Goal: Information Seeking & Learning: Learn about a topic

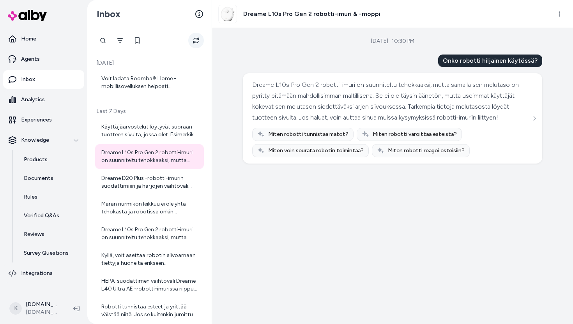
click at [196, 39] on icon "Refresh" at bounding box center [196, 40] width 6 height 6
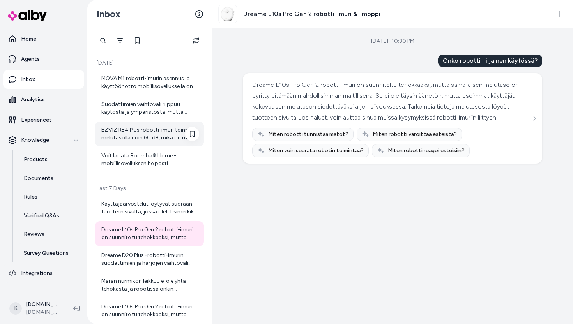
click at [141, 132] on div "EZVIZ RE4 Plus robotti-imuri toimii melutasolla noin 60 dB, mikä on melko norma…" at bounding box center [150, 134] width 98 height 16
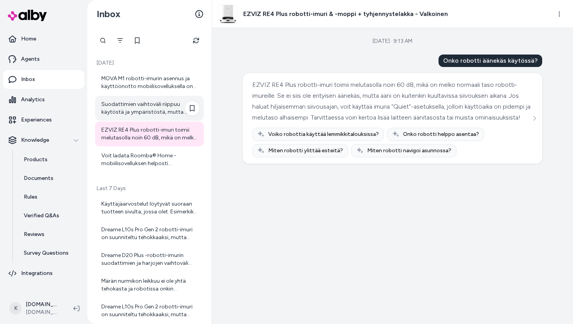
click at [143, 115] on div "Suodattimien vaihtoväli riippuu käytöstä ja ympäristöstä, mutta yleisesti suosi…" at bounding box center [150, 109] width 98 height 16
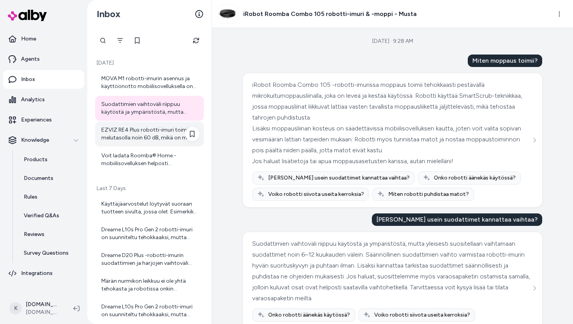
click at [137, 133] on div "EZVIZ RE4 Plus robotti-imuri toimii melutasolla noin 60 dB, mikä on melko norma…" at bounding box center [150, 134] width 98 height 16
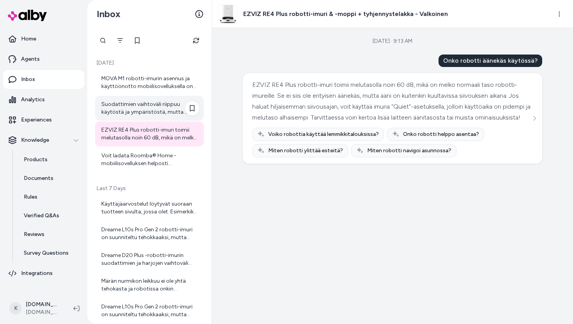
click at [136, 107] on div "Suodattimien vaihtoväli riippuu käytöstä ja ympäristöstä, mutta yleisesti suosi…" at bounding box center [150, 109] width 98 height 16
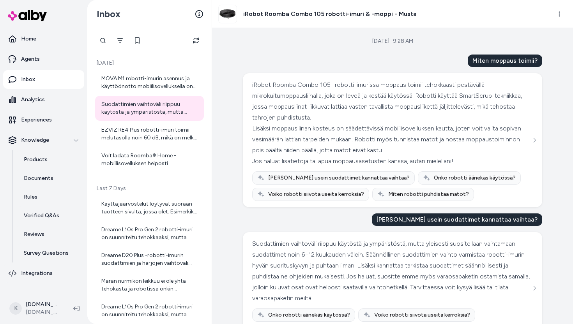
scroll to position [30, 0]
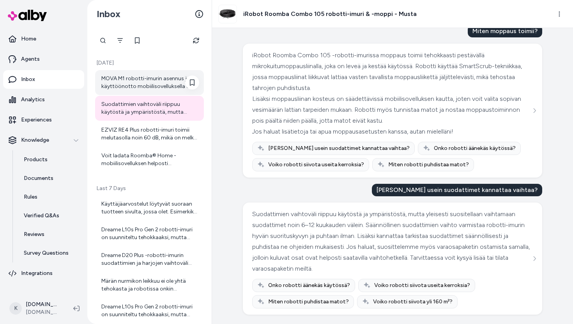
click at [154, 87] on div "MOVA M1 robotti-imurin asennus ja käyttöönotto mobiilisovelluksella on melko he…" at bounding box center [150, 83] width 98 height 16
